Goal: Browse casually: Explore the website without a specific task or goal

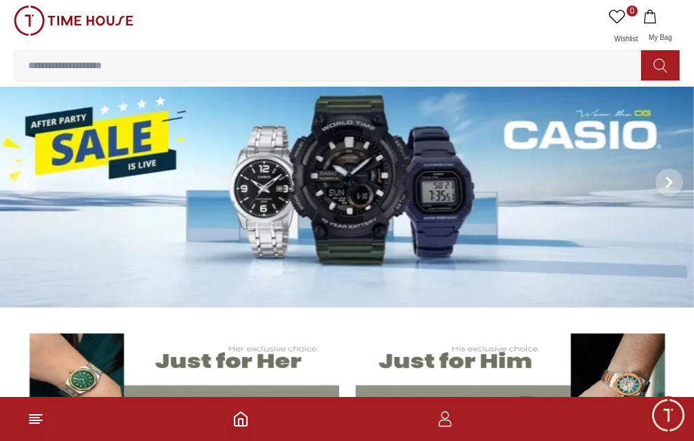
scroll to position [13, 0]
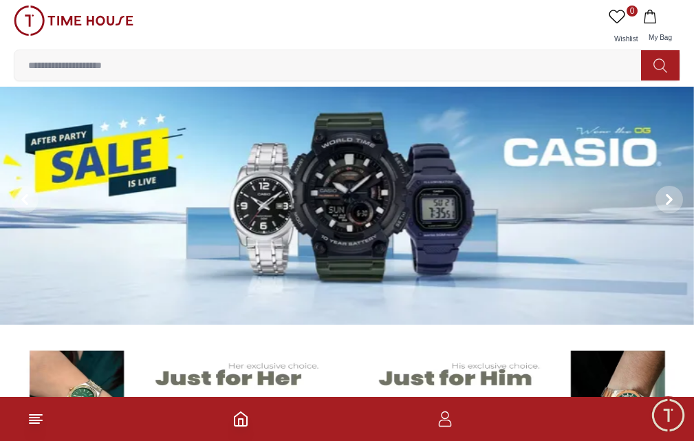
click at [577, 167] on img at bounding box center [347, 199] width 694 height 251
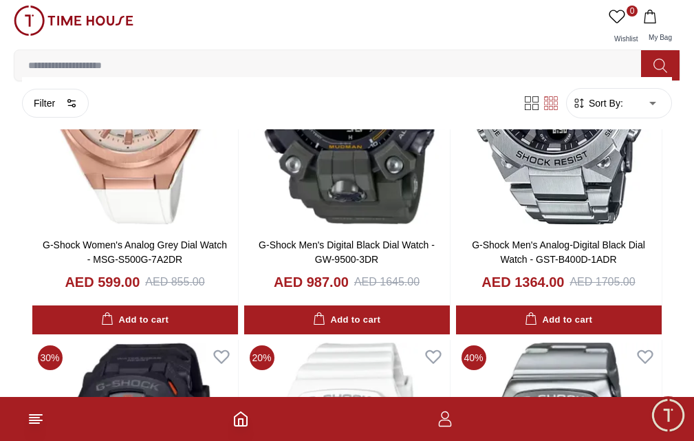
scroll to position [1538, 0]
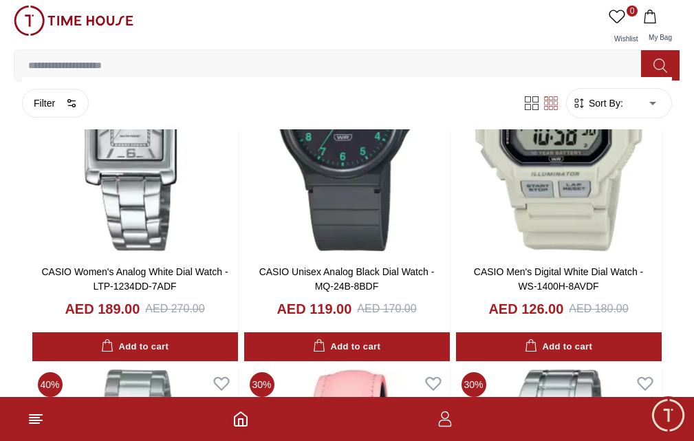
scroll to position [4263, 0]
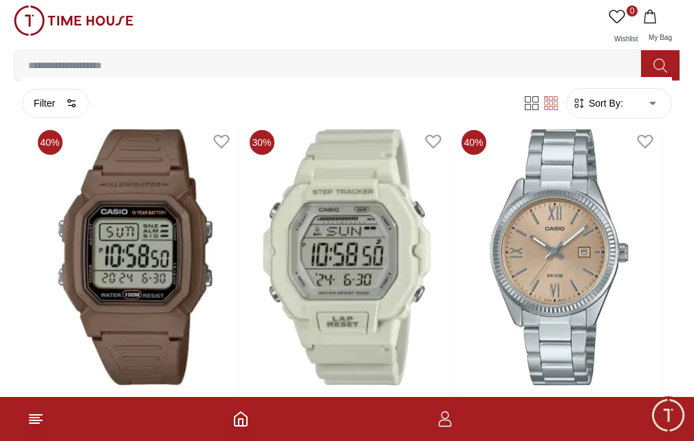
scroll to position [6270, 0]
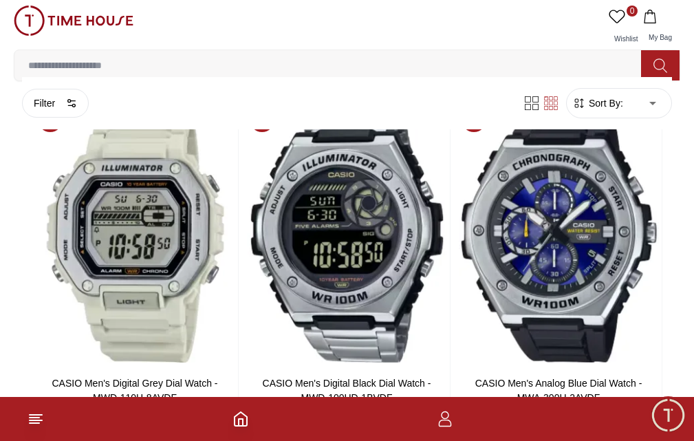
scroll to position [8645, 0]
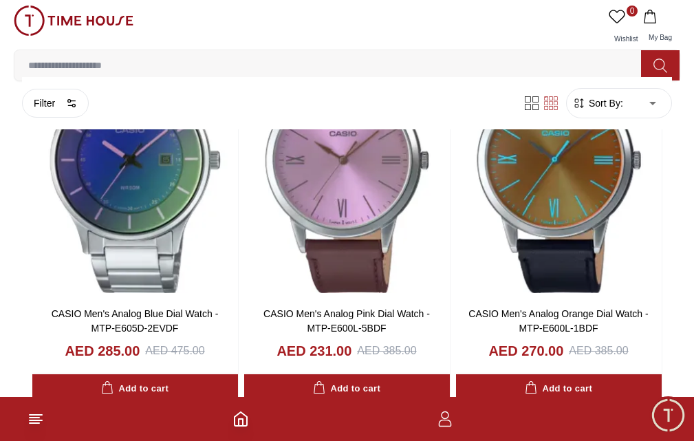
scroll to position [10918, 0]
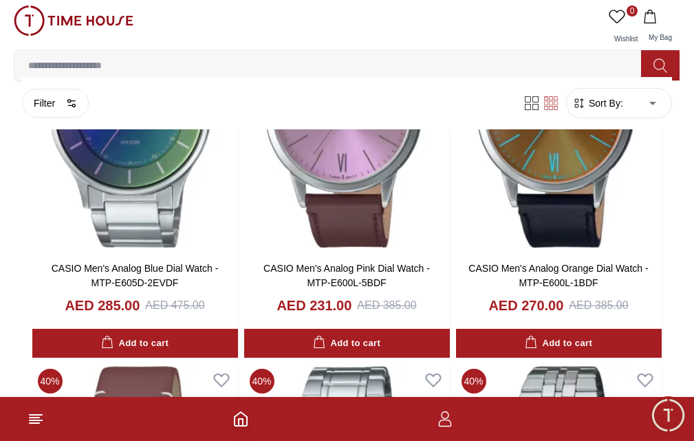
scroll to position [10995, 0]
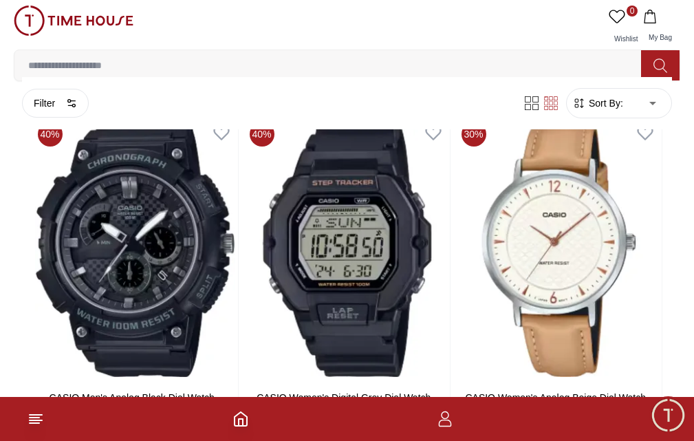
scroll to position [13798, 0]
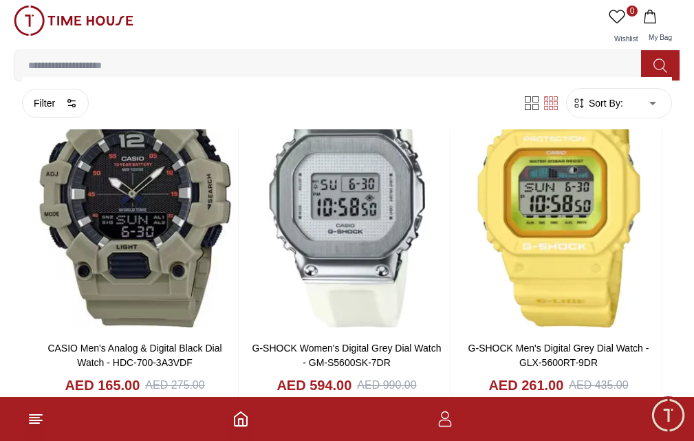
scroll to position [15728, 0]
